Goal: Task Accomplishment & Management: Use online tool/utility

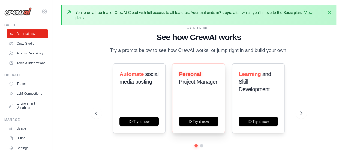
scroll to position [24, 0]
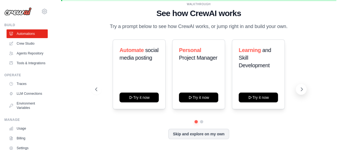
click at [299, 87] on icon at bounding box center [301, 89] width 5 height 5
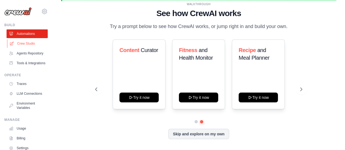
click at [20, 40] on link "Crew Studio" at bounding box center [27, 43] width 41 height 9
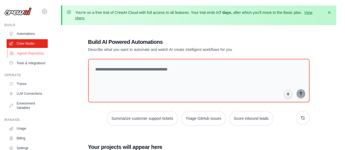
click at [33, 52] on link "Agents Repository" at bounding box center [27, 53] width 41 height 9
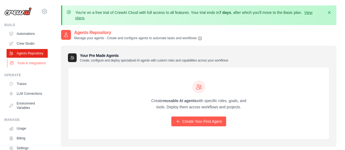
click at [27, 68] on link "Tools & Integrations" at bounding box center [27, 63] width 41 height 9
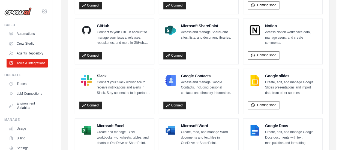
scroll to position [414, 0]
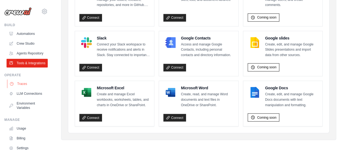
click at [18, 88] on link "Traces" at bounding box center [27, 84] width 41 height 9
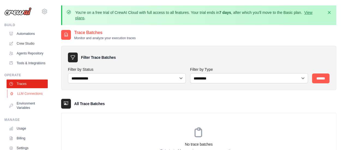
click at [23, 98] on link "LLM Connections" at bounding box center [27, 93] width 41 height 9
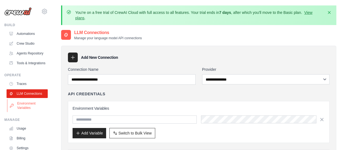
click at [27, 112] on link "Environment Variables" at bounding box center [27, 105] width 41 height 13
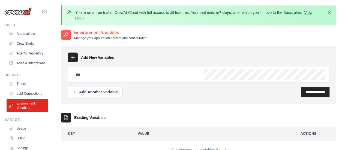
scroll to position [44, 0]
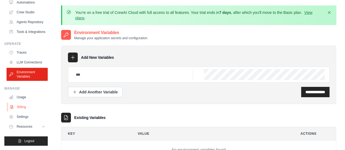
click at [25, 108] on link "Billing" at bounding box center [27, 107] width 41 height 9
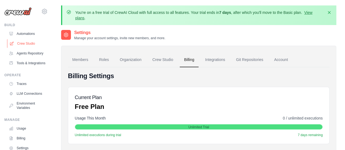
click at [27, 42] on link "Crew Studio" at bounding box center [27, 43] width 41 height 9
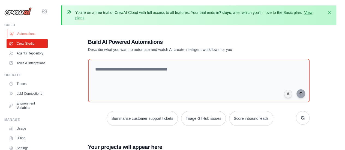
click at [33, 35] on link "Automations" at bounding box center [27, 33] width 41 height 9
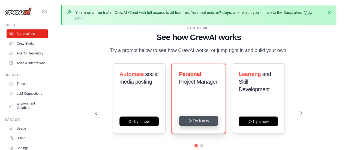
click at [199, 121] on button "Try it now" at bounding box center [198, 121] width 39 height 10
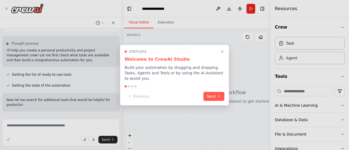
scroll to position [34, 0]
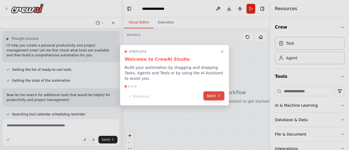
click at [211, 91] on button "Next" at bounding box center [213, 95] width 21 height 9
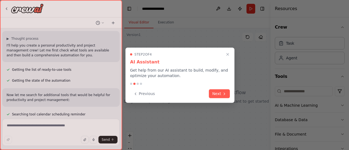
scroll to position [45, 0]
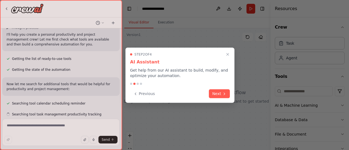
click at [211, 91] on button "Next" at bounding box center [219, 93] width 21 height 9
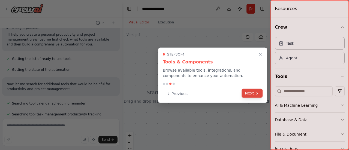
scroll to position [56, 0]
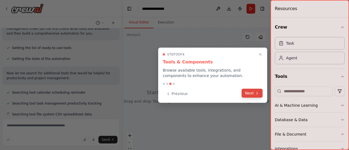
click at [242, 97] on div "Previous Next" at bounding box center [213, 93] width 100 height 9
click at [250, 95] on button "Next" at bounding box center [251, 93] width 21 height 9
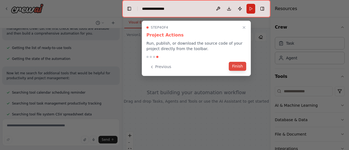
click at [243, 66] on button "Finish" at bounding box center [237, 66] width 17 height 9
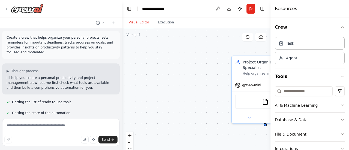
scroll to position [0, 0]
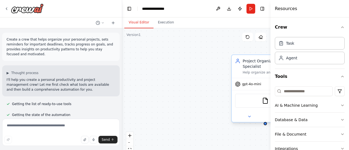
click at [258, 63] on div "Project Organization Specialist" at bounding box center [269, 63] width 53 height 11
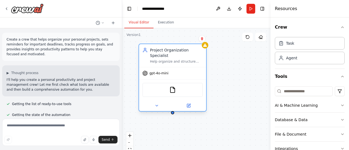
drag, startPoint x: 258, startPoint y: 63, endPoint x: 166, endPoint y: 49, distance: 93.3
click at [166, 49] on div "Project Organization Specialist Help organize and structure personal projects b…" at bounding box center [176, 55] width 53 height 16
